Goal: Navigation & Orientation: Find specific page/section

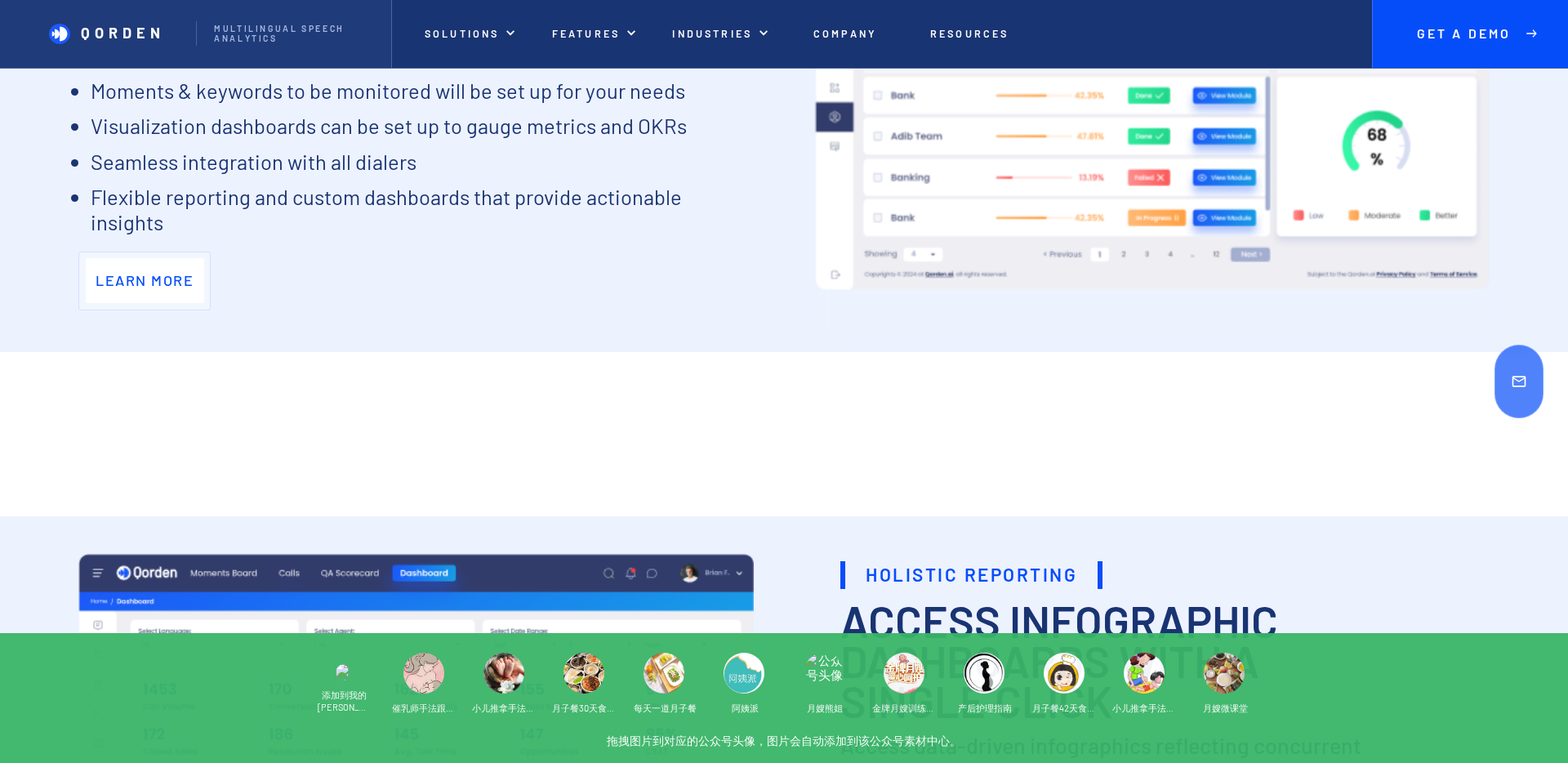
scroll to position [5504, 0]
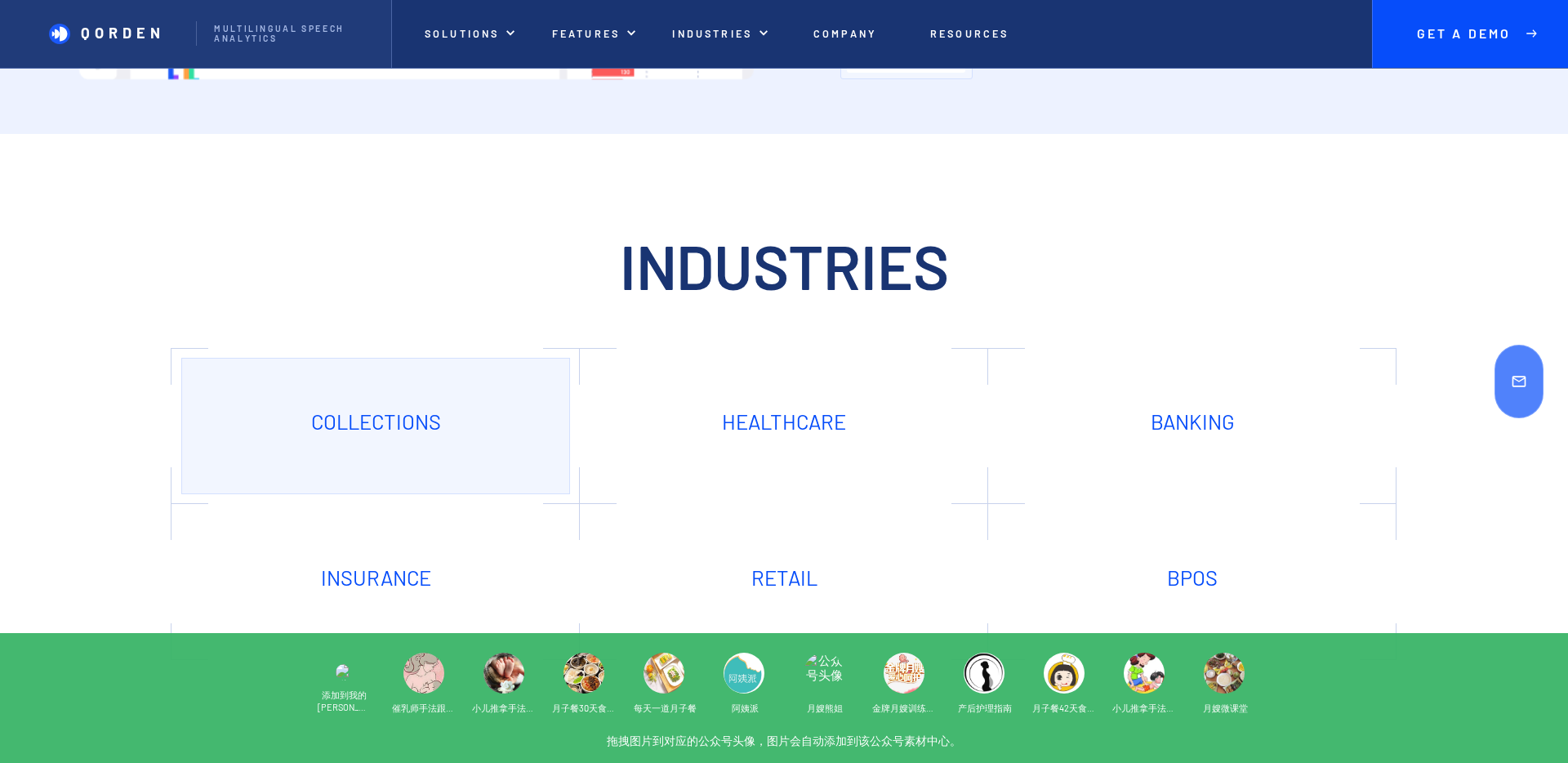
click at [379, 433] on h1 "Collections" at bounding box center [376, 421] width 130 height 23
